Goal: Understand process/instructions: Learn how to perform a task or action

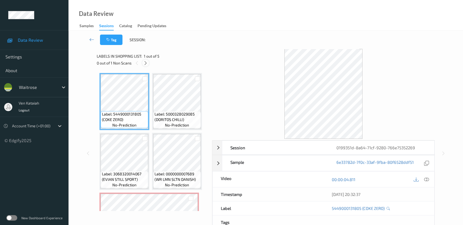
click at [147, 62] on icon at bounding box center [145, 63] width 5 height 5
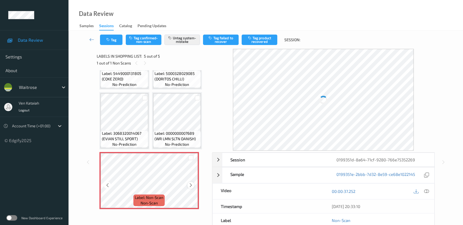
click at [193, 183] on div at bounding box center [190, 184] width 7 height 7
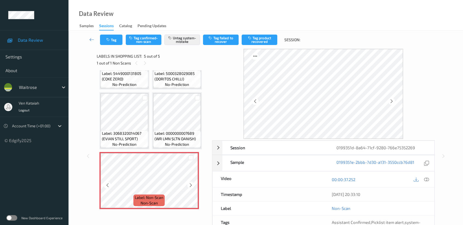
click at [193, 183] on div at bounding box center [190, 184] width 7 height 7
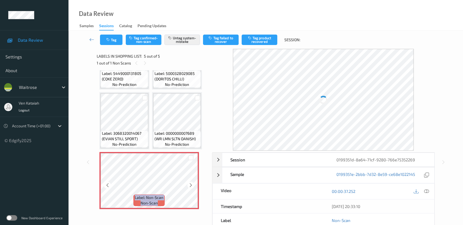
click at [193, 183] on div at bounding box center [190, 184] width 7 height 7
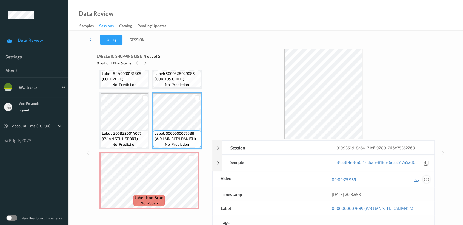
click at [426, 178] on icon at bounding box center [426, 179] width 5 height 5
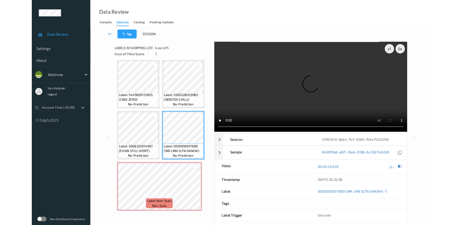
scroll to position [2, 0]
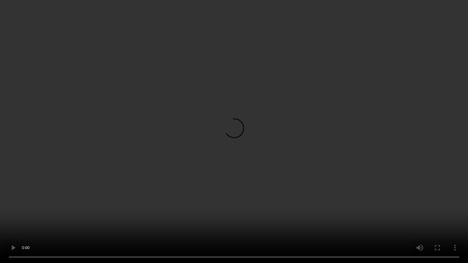
click at [270, 141] on video at bounding box center [234, 131] width 468 height 263
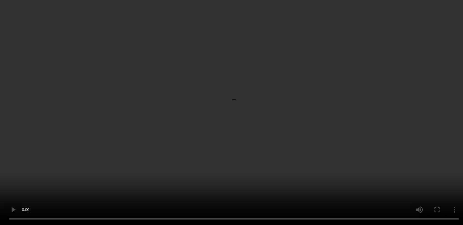
scroll to position [44, 0]
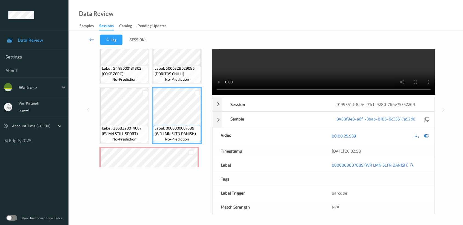
drag, startPoint x: 428, startPoint y: 136, endPoint x: 350, endPoint y: 136, distance: 78.1
click at [427, 136] on icon at bounding box center [426, 135] width 5 height 5
